Goal: Task Accomplishment & Management: Use online tool/utility

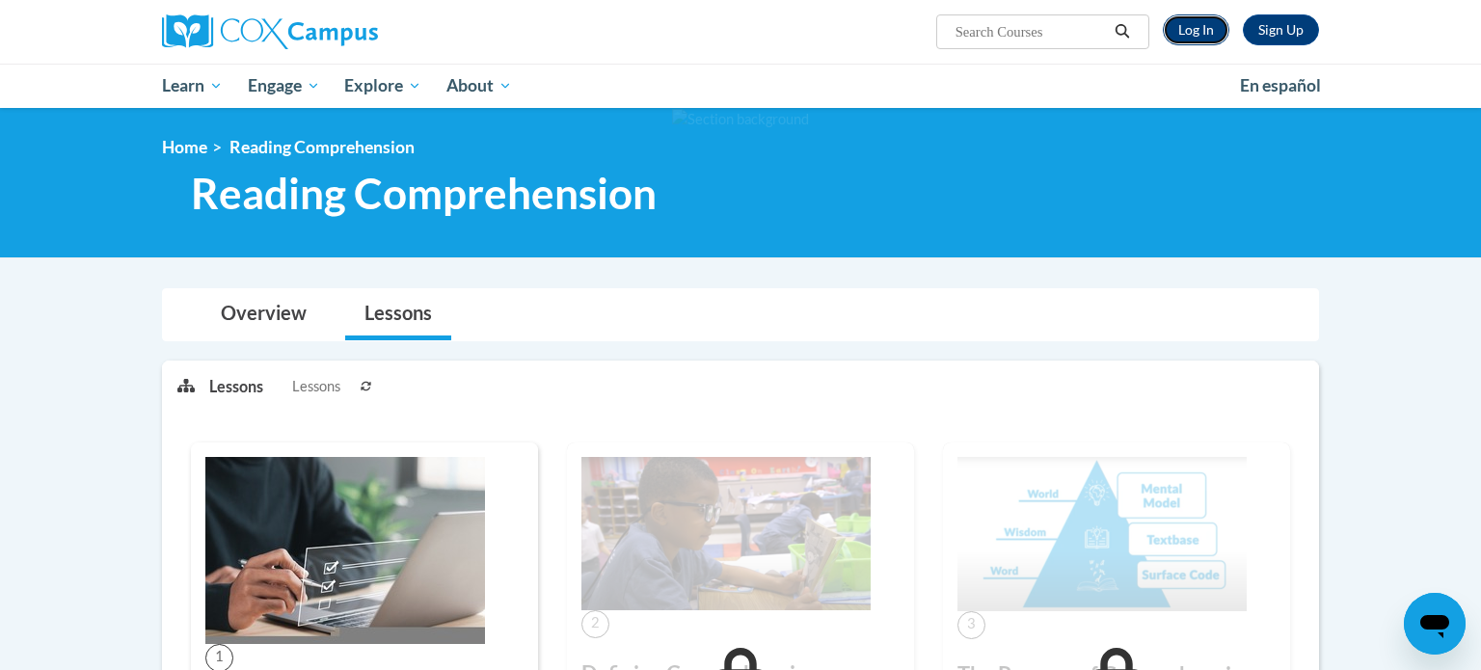
click at [1204, 23] on link "Log In" at bounding box center [1196, 29] width 67 height 31
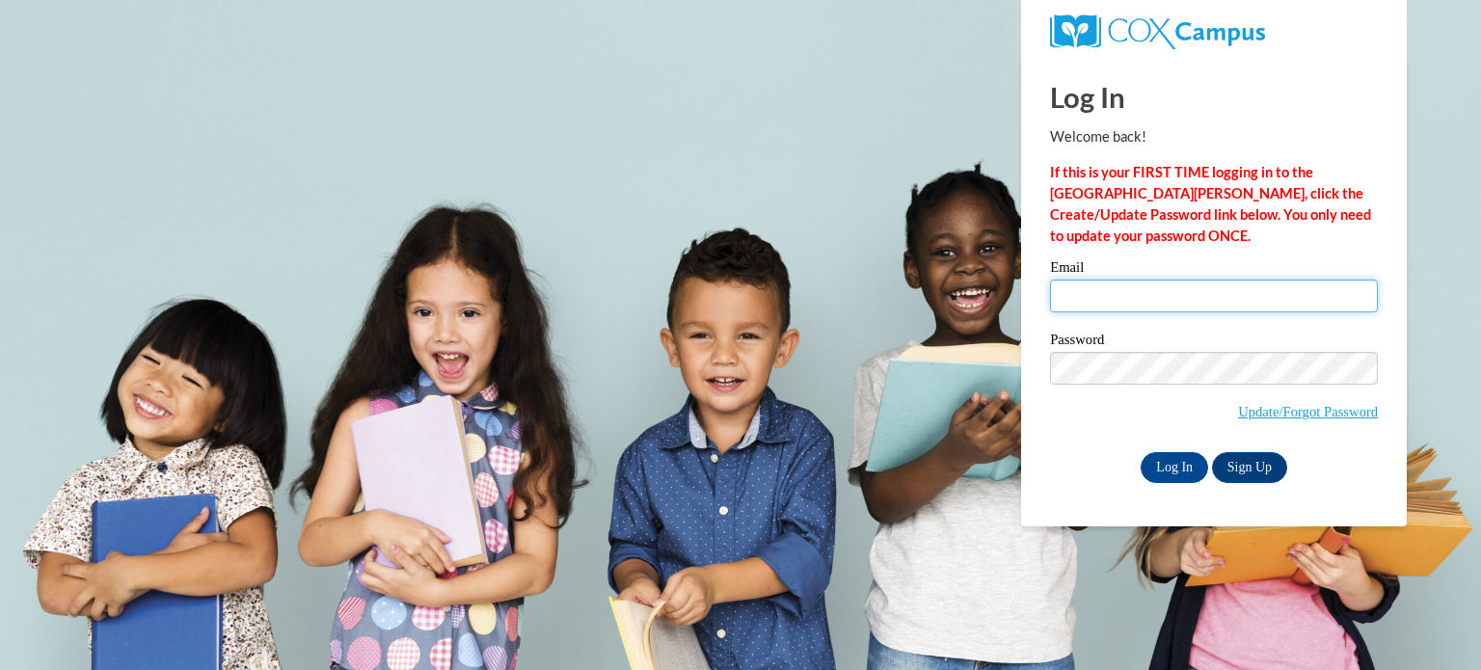
click at [1112, 301] on input "Email" at bounding box center [1214, 296] width 328 height 33
type input "[EMAIL_ADDRESS][DOMAIN_NAME]"
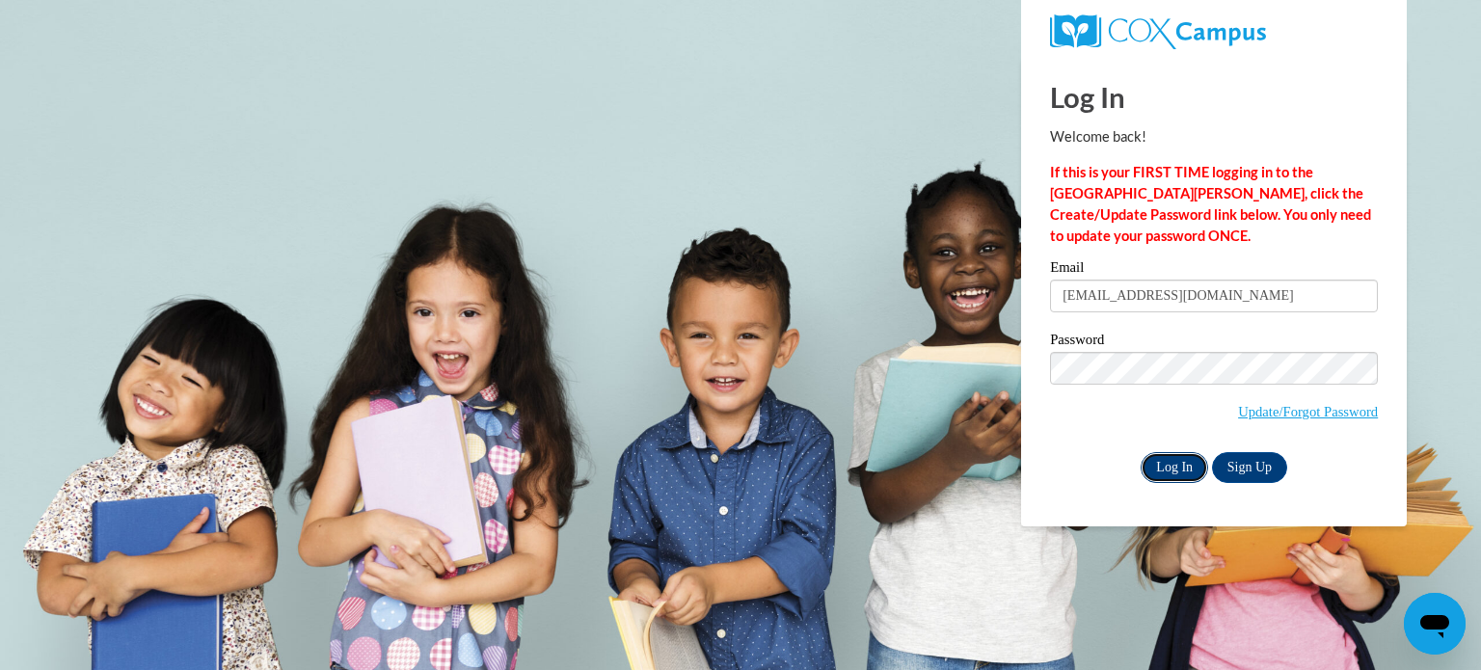
click at [1163, 475] on input "Log In" at bounding box center [1173, 467] width 67 height 31
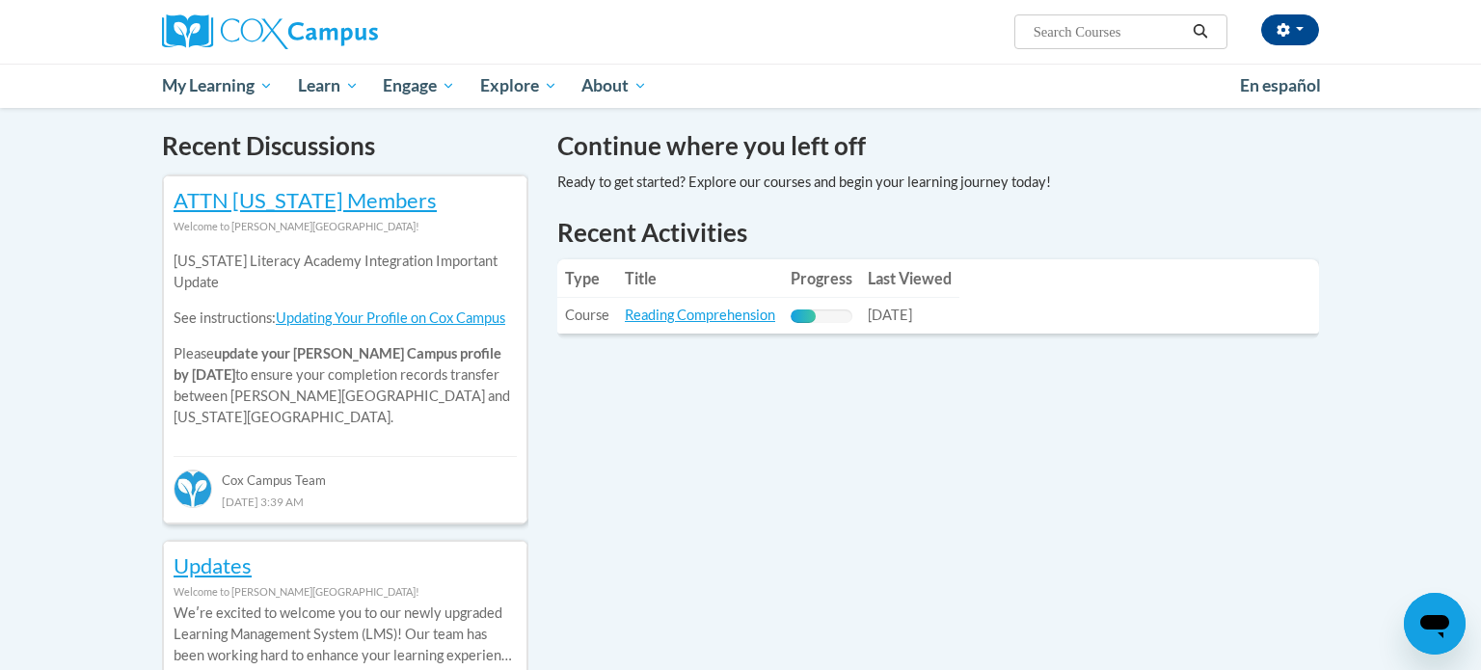
scroll to position [578, 0]
click at [748, 320] on link "Reading Comprehension" at bounding box center [700, 315] width 150 height 16
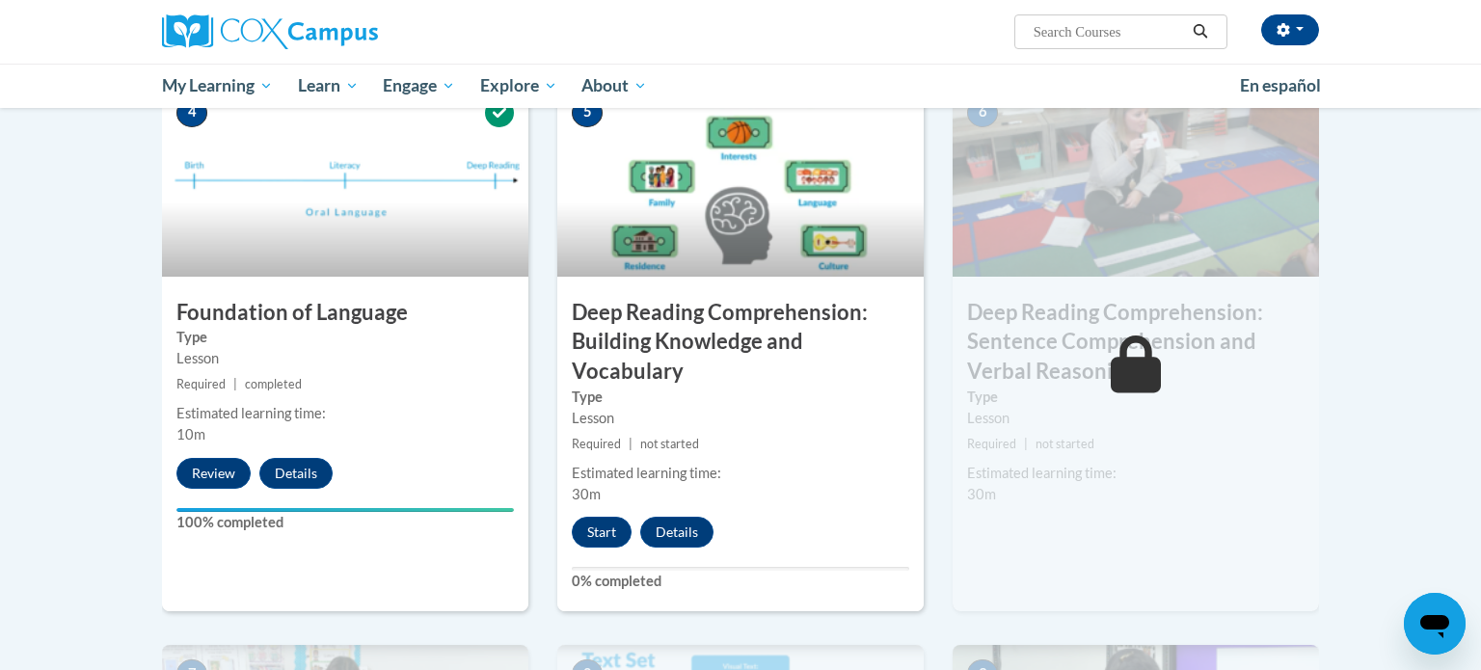
scroll to position [935, 0]
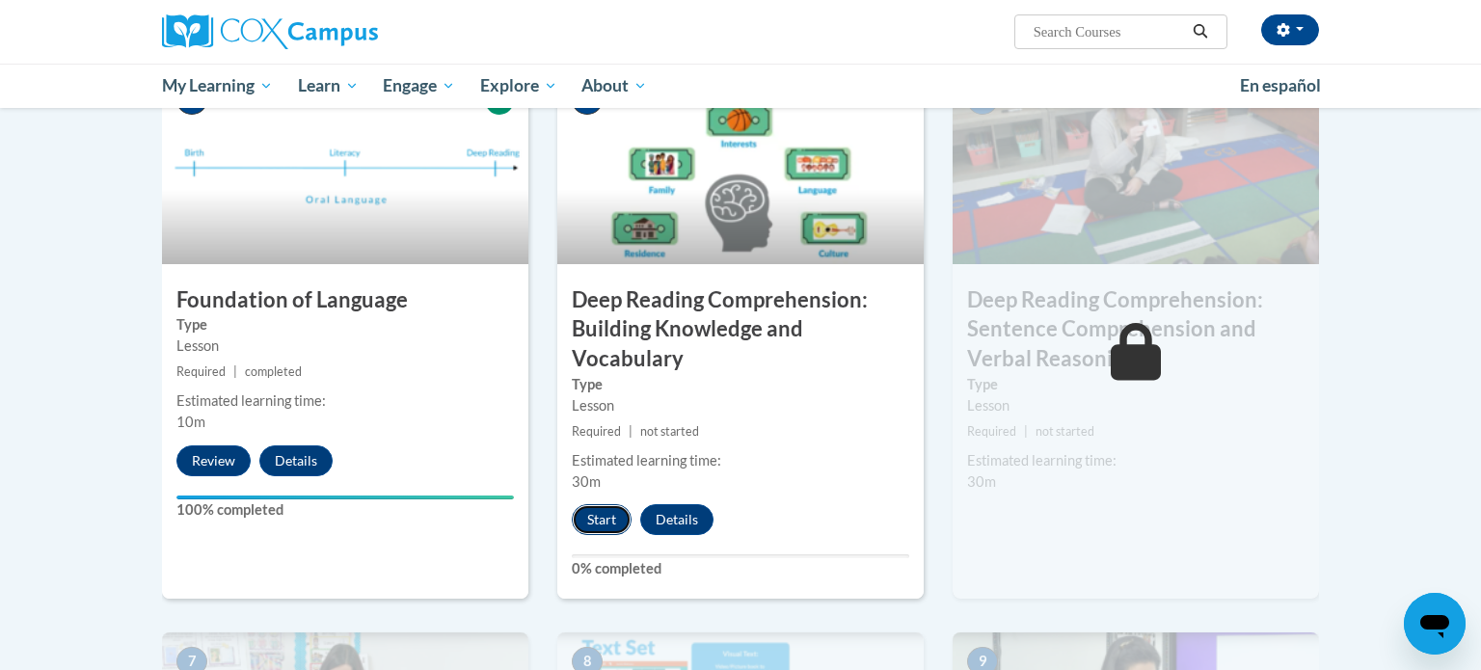
click at [606, 523] on button "Start" at bounding box center [602, 519] width 60 height 31
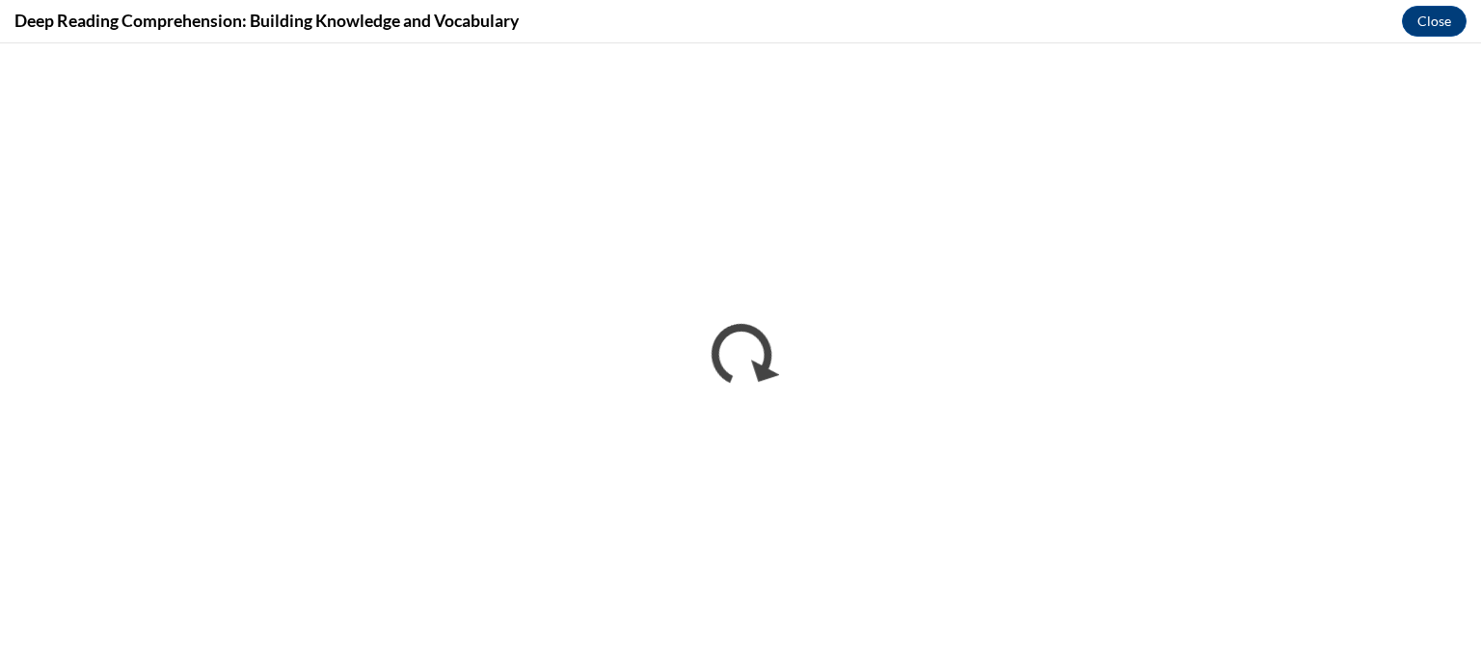
scroll to position [0, 0]
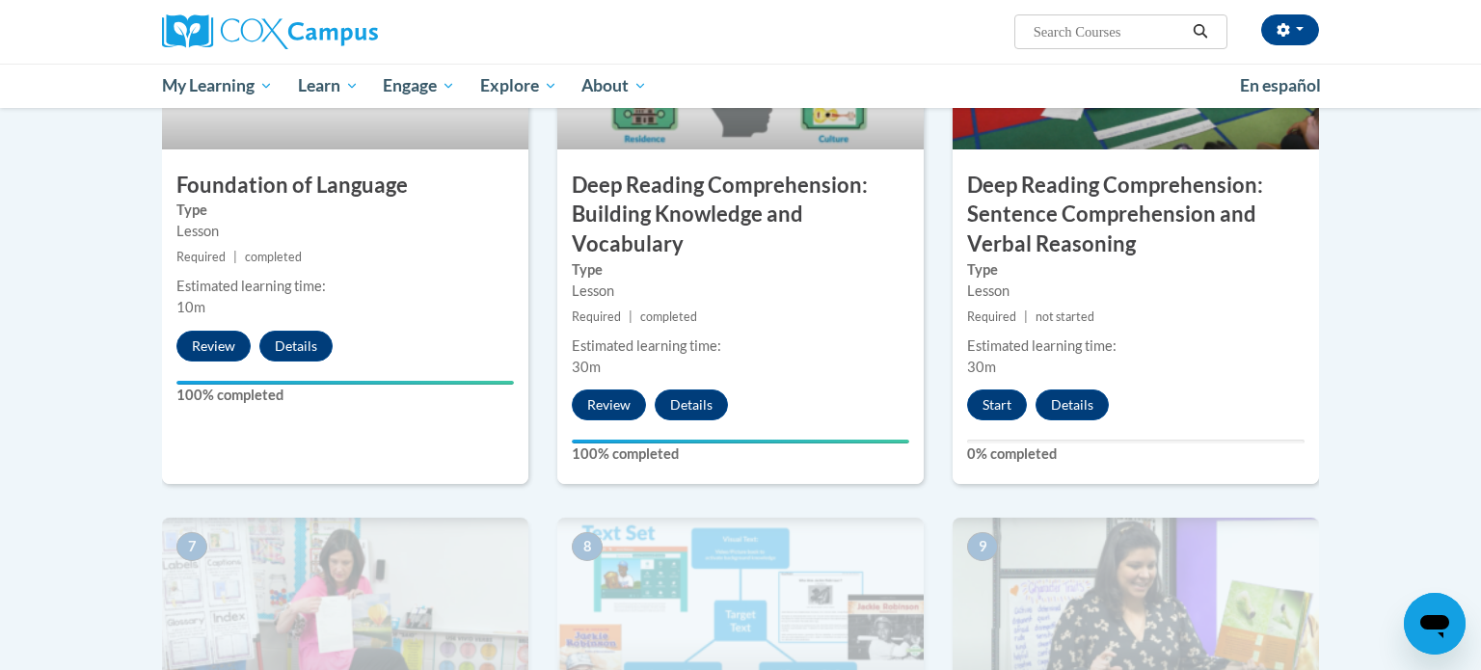
scroll to position [1066, 0]
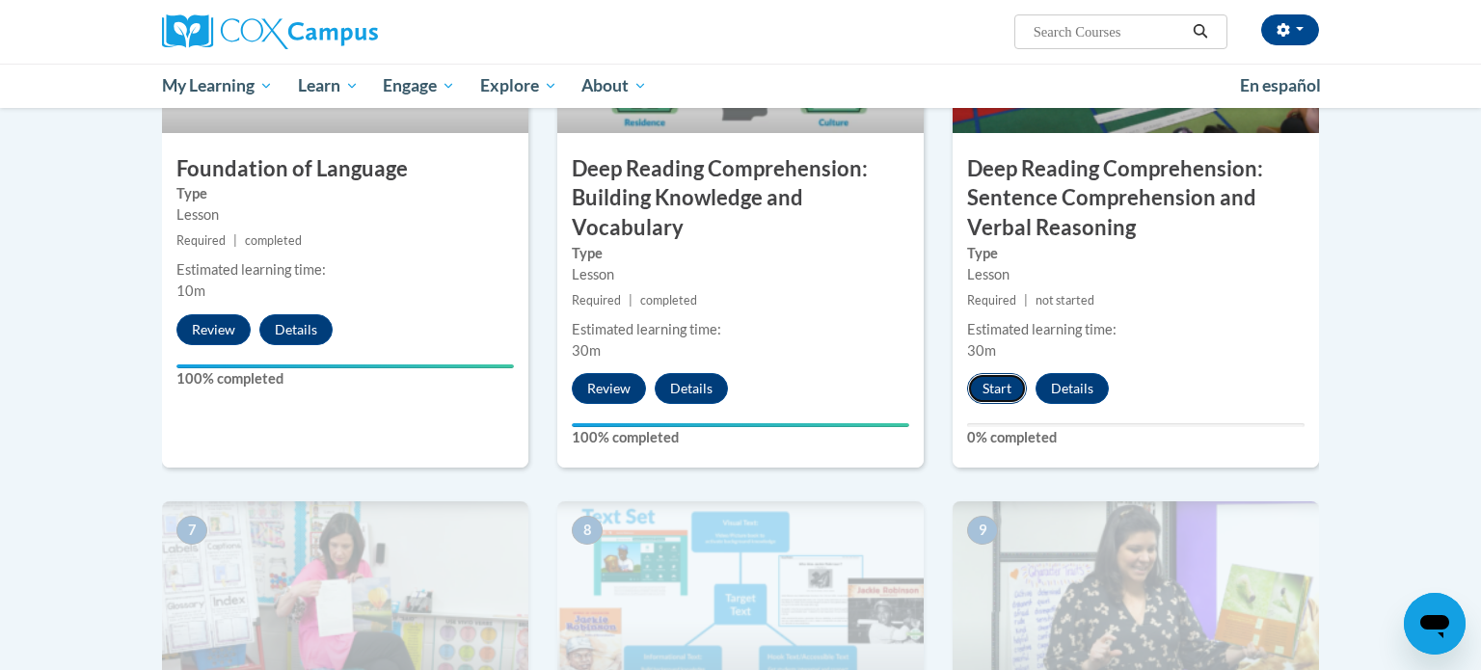
click at [979, 391] on button "Start" at bounding box center [997, 388] width 60 height 31
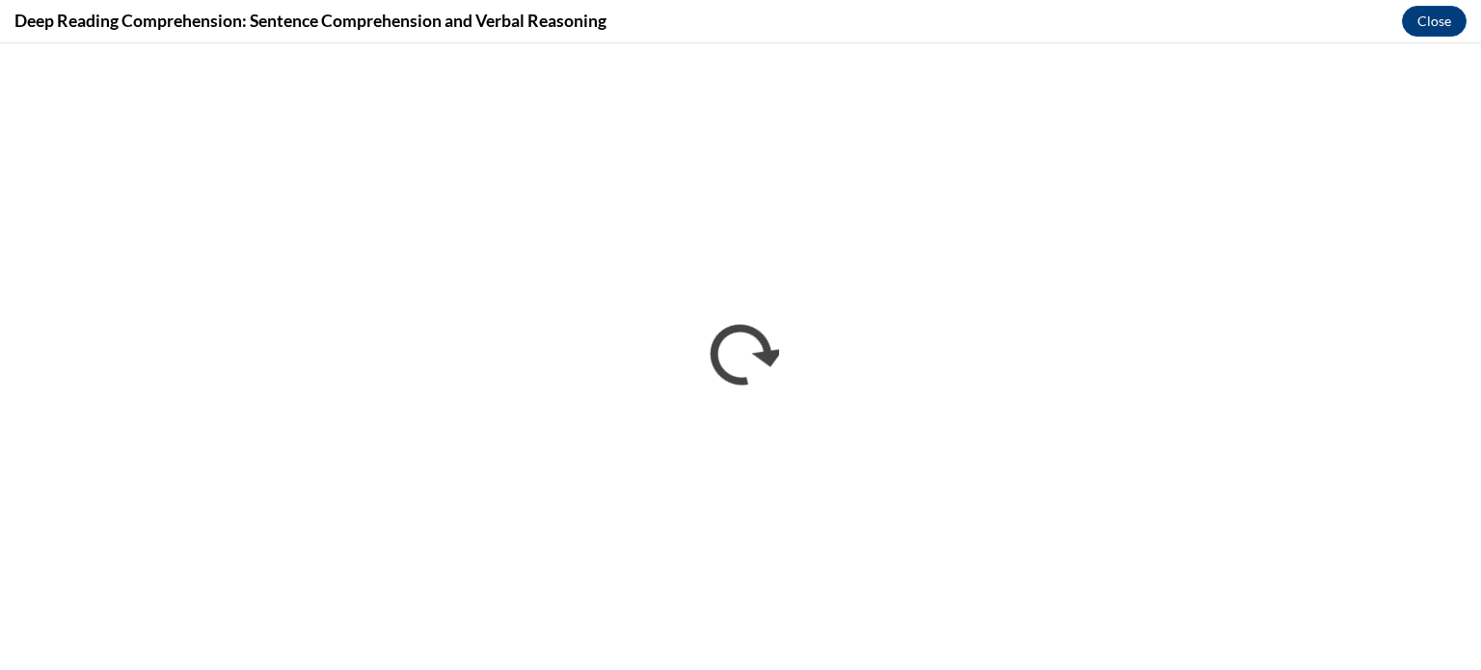
scroll to position [0, 0]
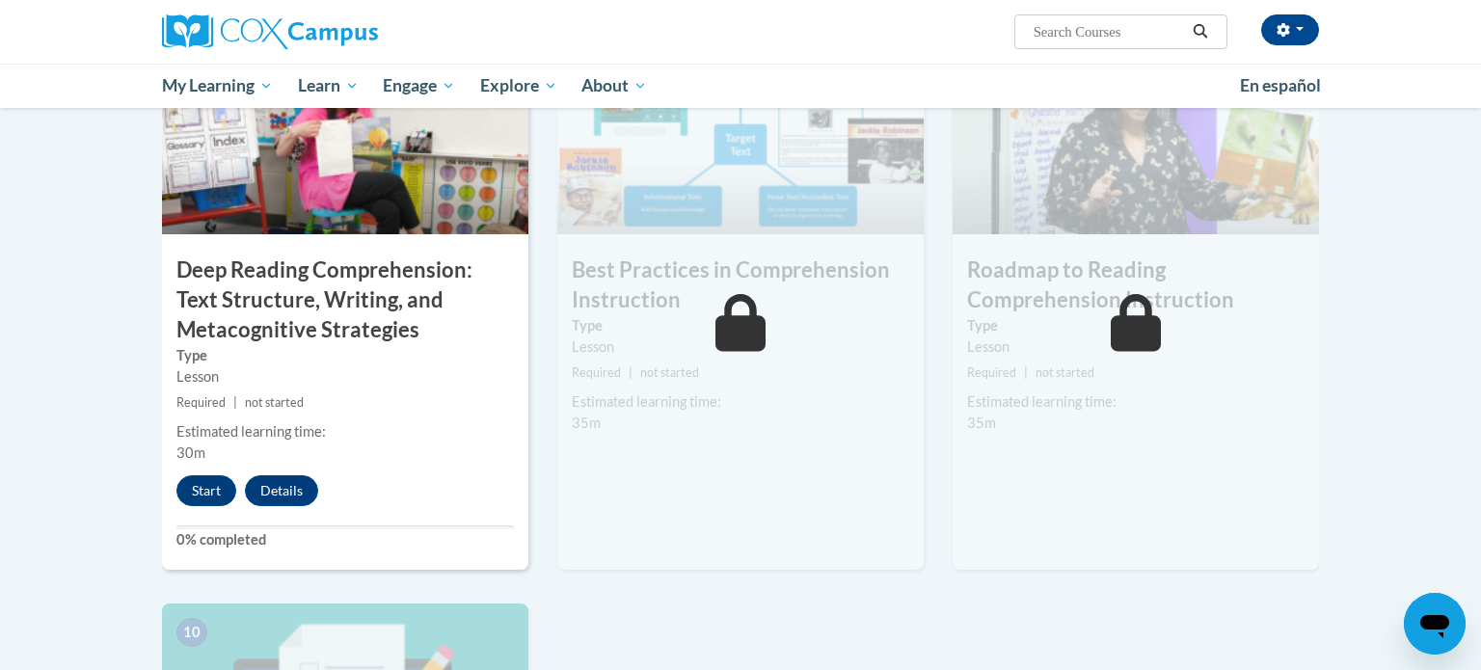
scroll to position [1519, 0]
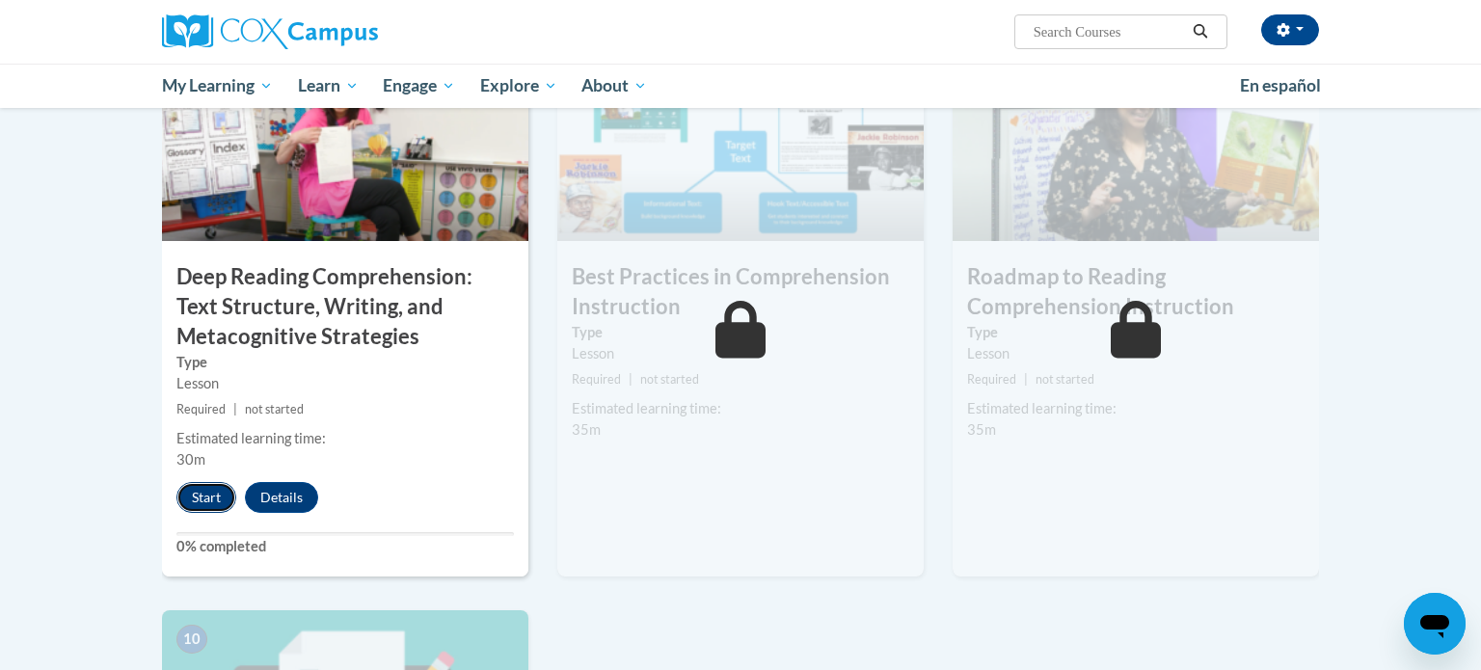
click at [220, 502] on button "Start" at bounding box center [206, 497] width 60 height 31
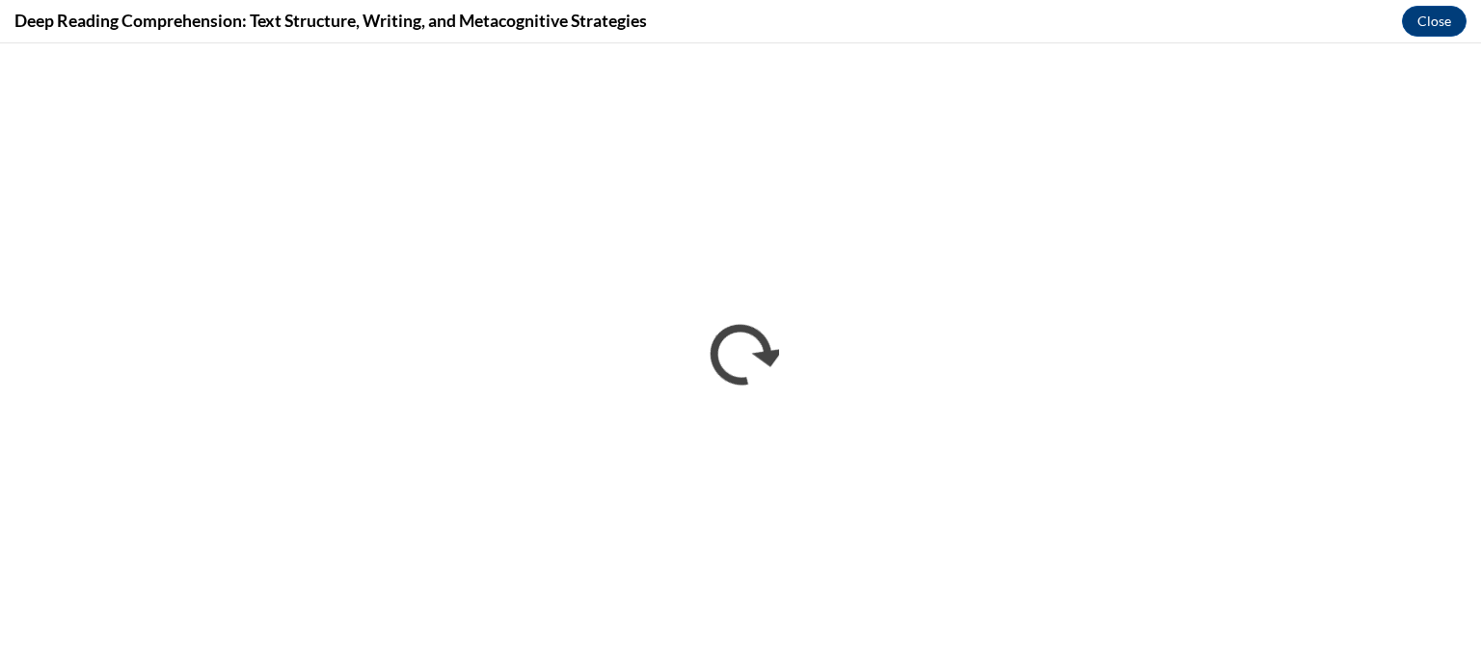
scroll to position [0, 0]
